Goal: Transaction & Acquisition: Obtain resource

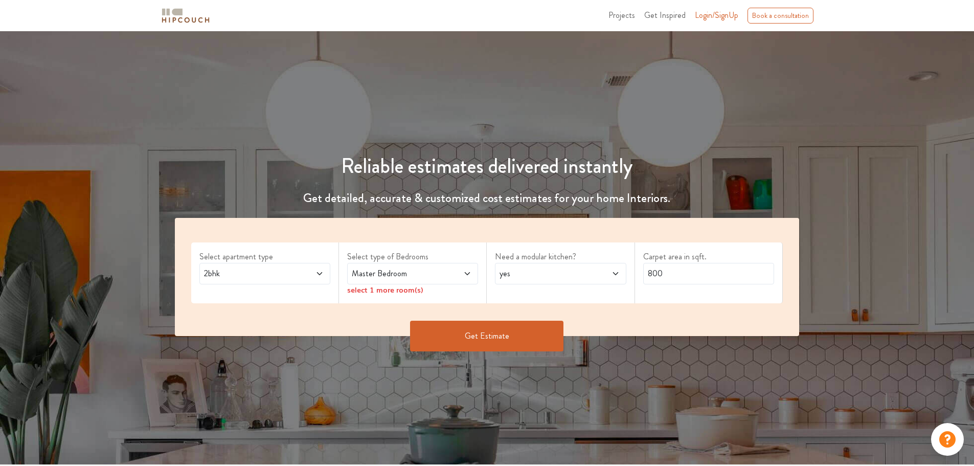
click at [269, 278] on span "2bhk" at bounding box center [248, 273] width 92 height 12
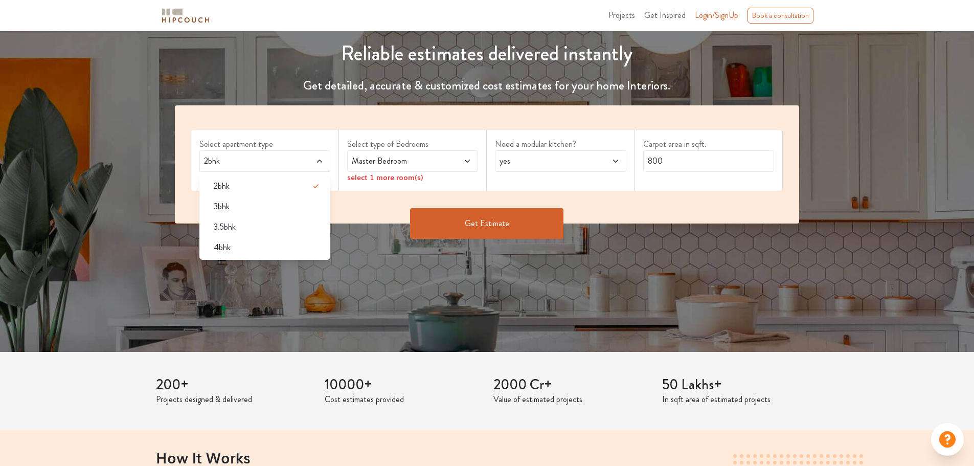
scroll to position [102, 0]
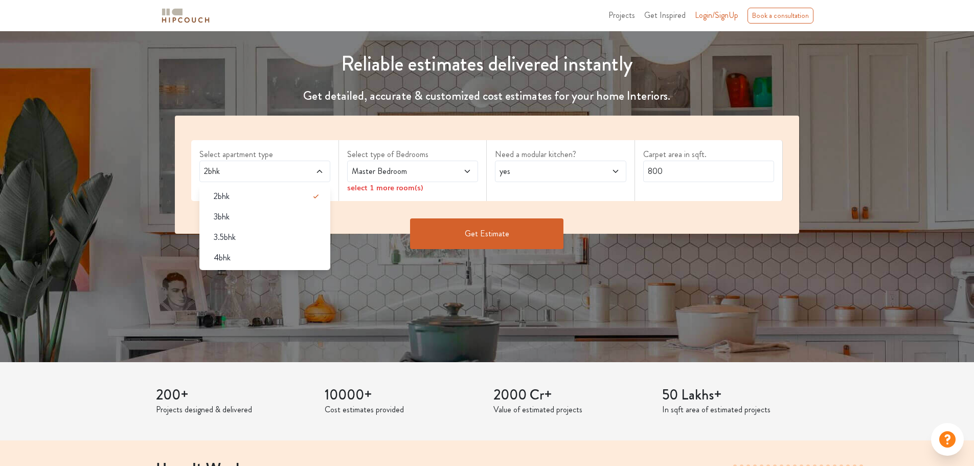
click at [463, 169] on span at bounding box center [456, 171] width 31 height 12
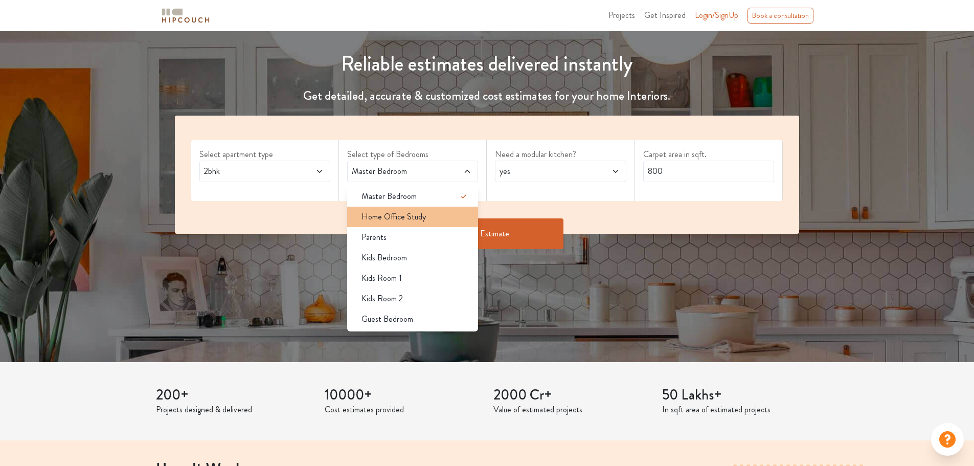
click at [431, 213] on div "Home Office Study" at bounding box center [415, 217] width 125 height 12
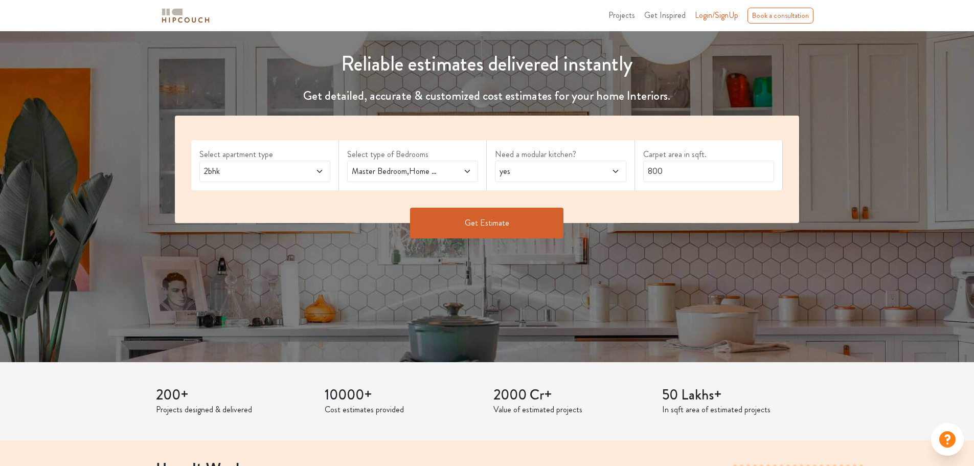
click at [445, 180] on div "Master Bedroom,Home Office Study" at bounding box center [412, 171] width 131 height 21
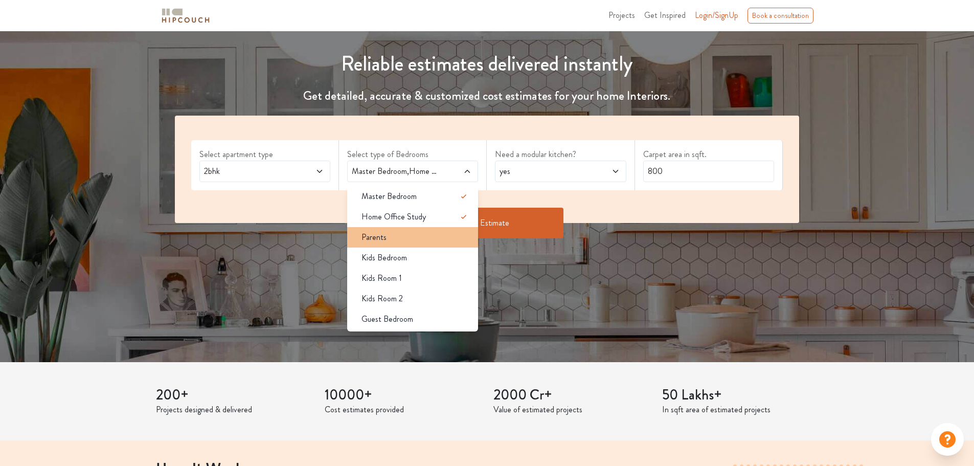
click at [409, 231] on div "Parents" at bounding box center [415, 237] width 125 height 12
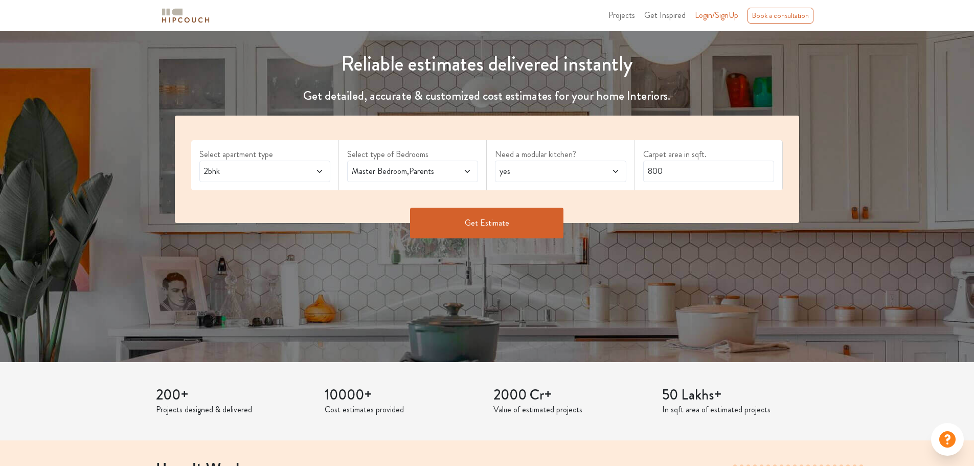
click at [439, 177] on div "Master Bedroom,Parents" at bounding box center [412, 171] width 131 height 21
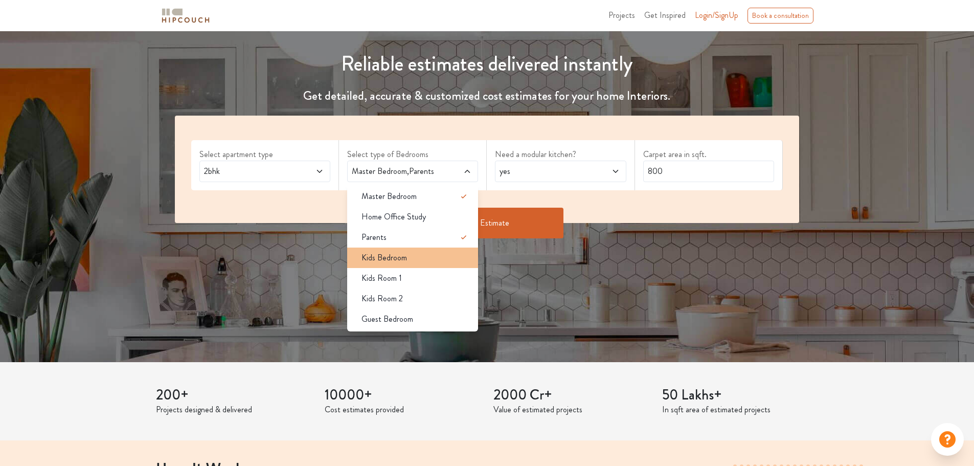
click at [411, 256] on div "Kids Bedroom" at bounding box center [415, 258] width 125 height 12
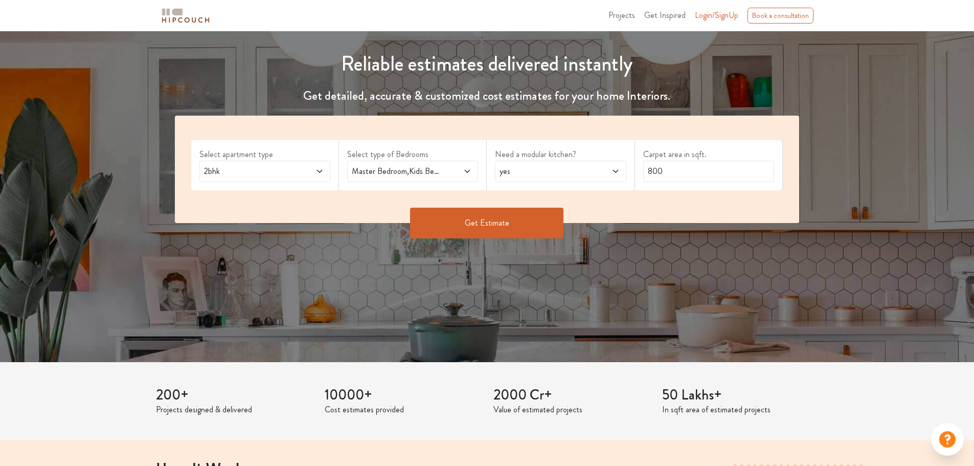
click at [438, 176] on span "Master Bedroom,Kids Bedroom" at bounding box center [396, 171] width 92 height 12
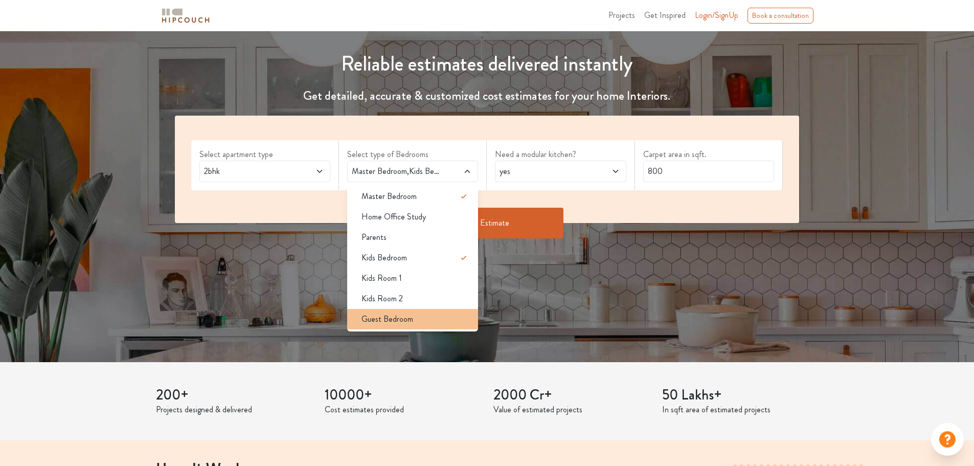
click at [387, 324] on span "Guest Bedroom" at bounding box center [387, 319] width 52 height 12
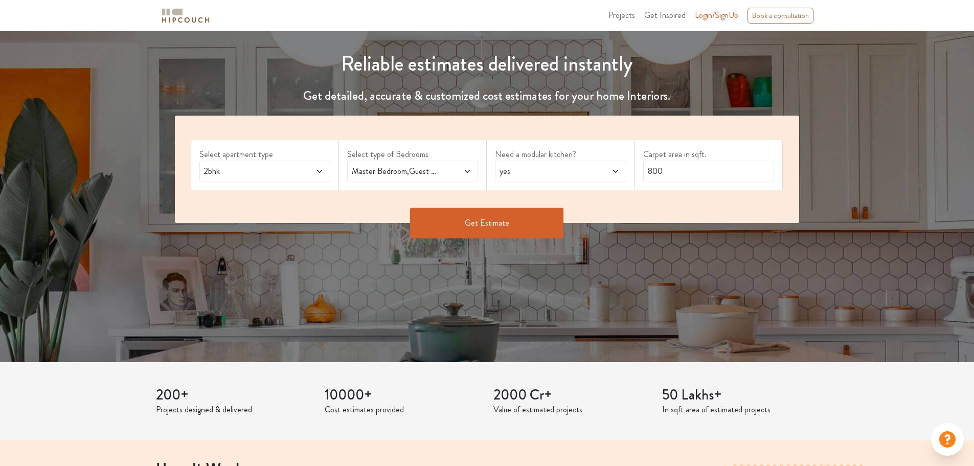
click at [258, 174] on span "2bhk" at bounding box center [248, 171] width 92 height 12
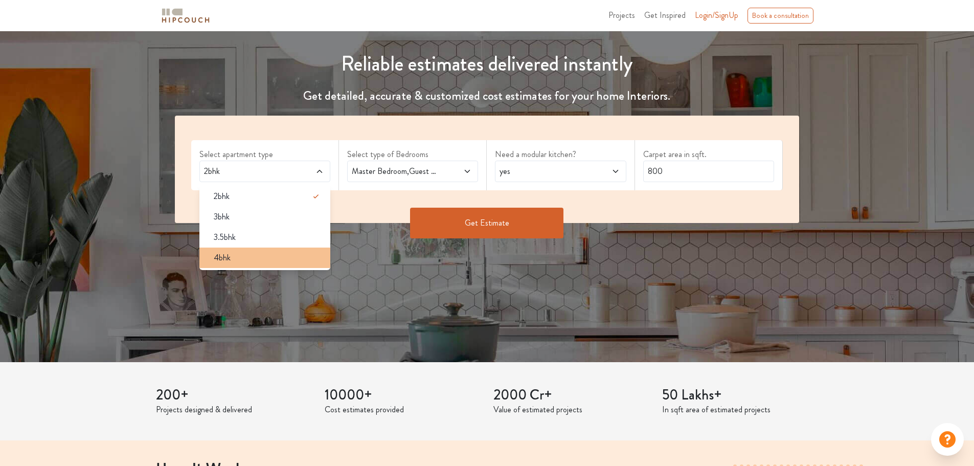
click at [259, 253] on div "4bhk" at bounding box center [268, 258] width 125 height 12
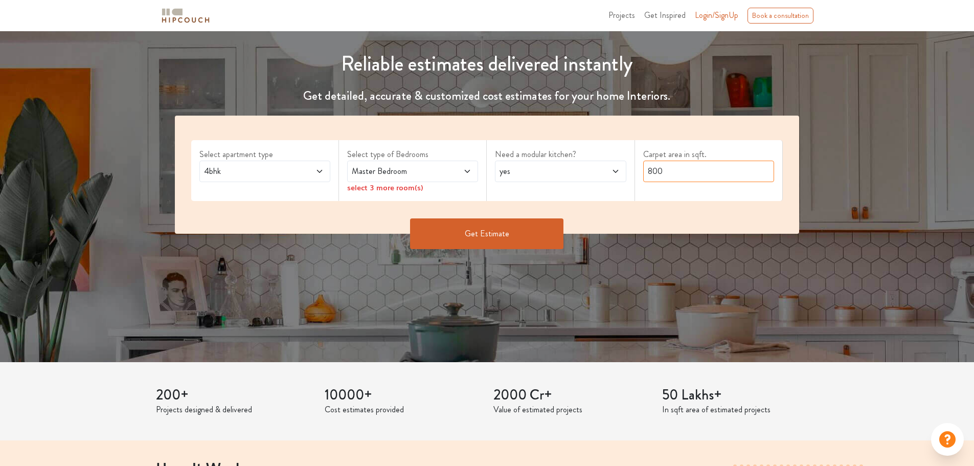
click at [673, 178] on input "800" at bounding box center [708, 171] width 131 height 21
type input "1000"
click at [582, 179] on div "yes" at bounding box center [560, 171] width 131 height 21
click at [462, 224] on button "Get Estimate" at bounding box center [486, 233] width 153 height 31
